Goal: Navigation & Orientation: Find specific page/section

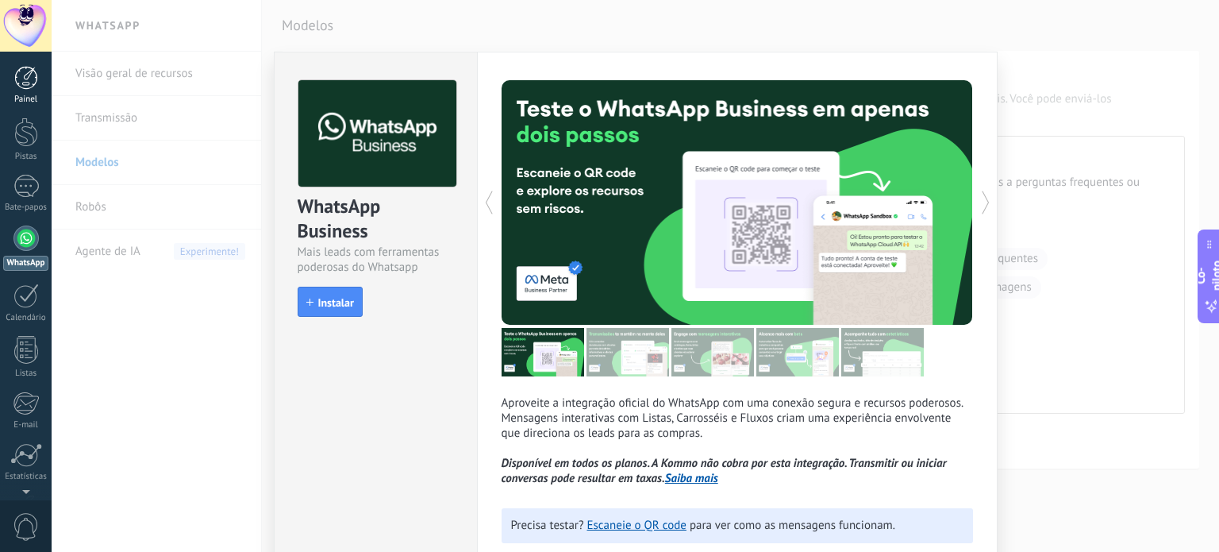
click at [22, 82] on div at bounding box center [26, 78] width 24 height 24
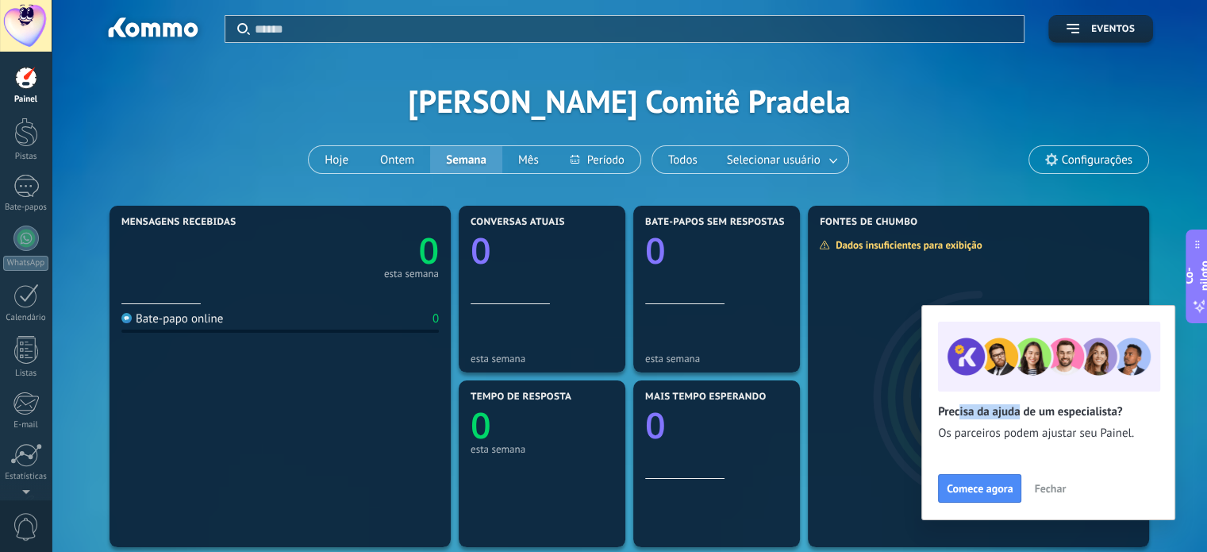
drag, startPoint x: 959, startPoint y: 412, endPoint x: 1063, endPoint y: 412, distance: 104.8
click at [1055, 412] on font "Precisa da ajuda de um especialista?" at bounding box center [1030, 411] width 185 height 15
click at [1048, 488] on font "Fechar" at bounding box center [1050, 488] width 32 height 14
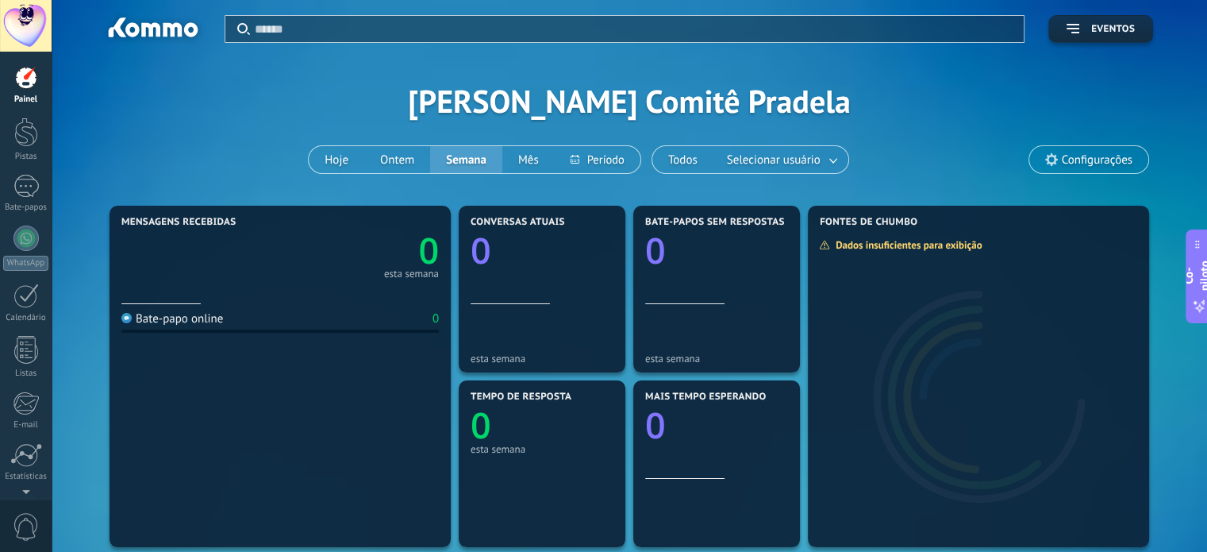
click at [25, 26] on div at bounding box center [26, 26] width 52 height 52
